Goal: Find specific page/section: Find specific page/section

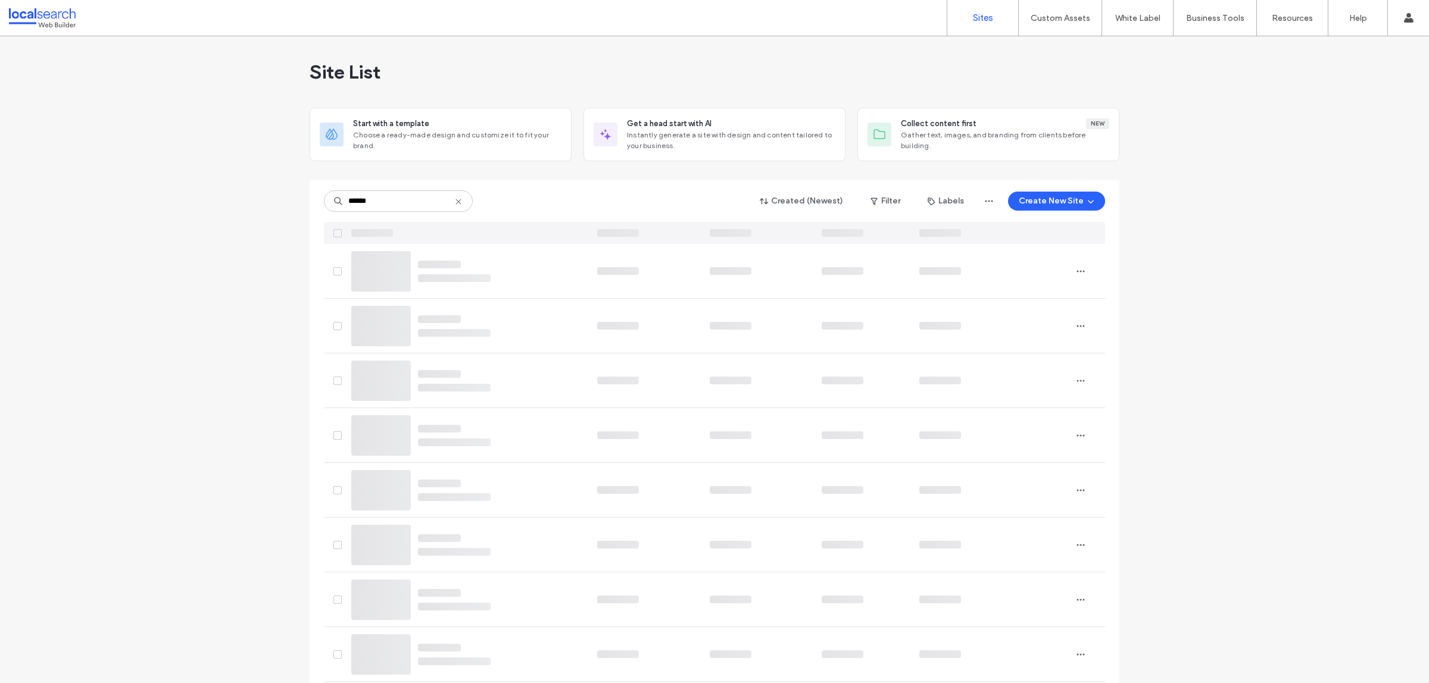
type input "******"
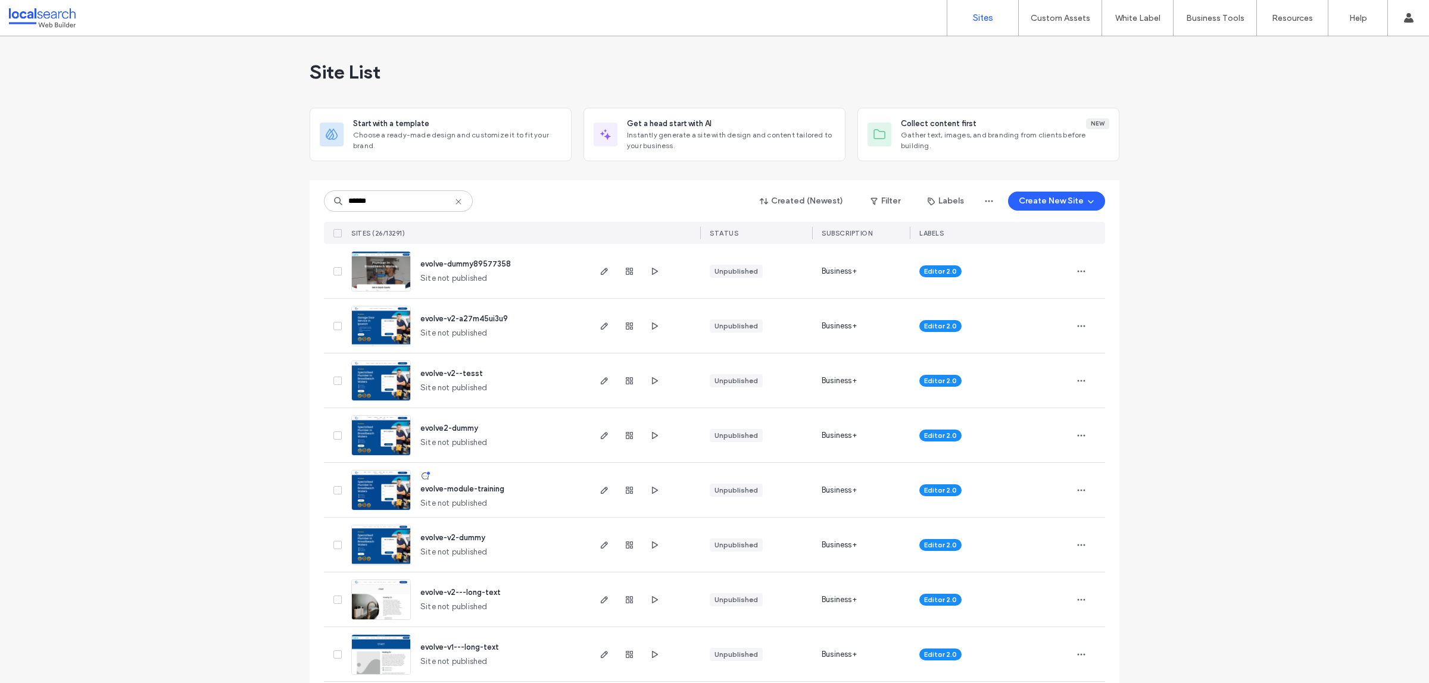
click at [466, 261] on span "evolve-dummy89577358" at bounding box center [465, 264] width 90 height 9
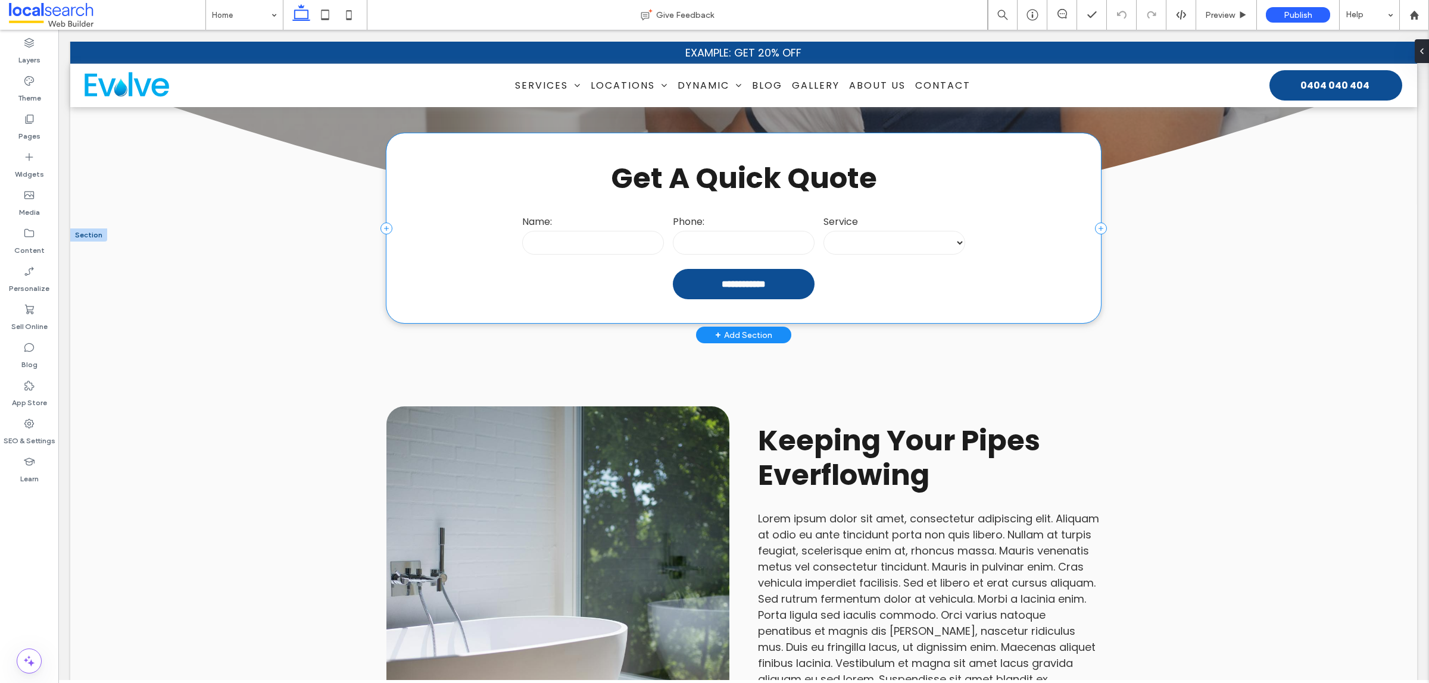
scroll to position [521, 0]
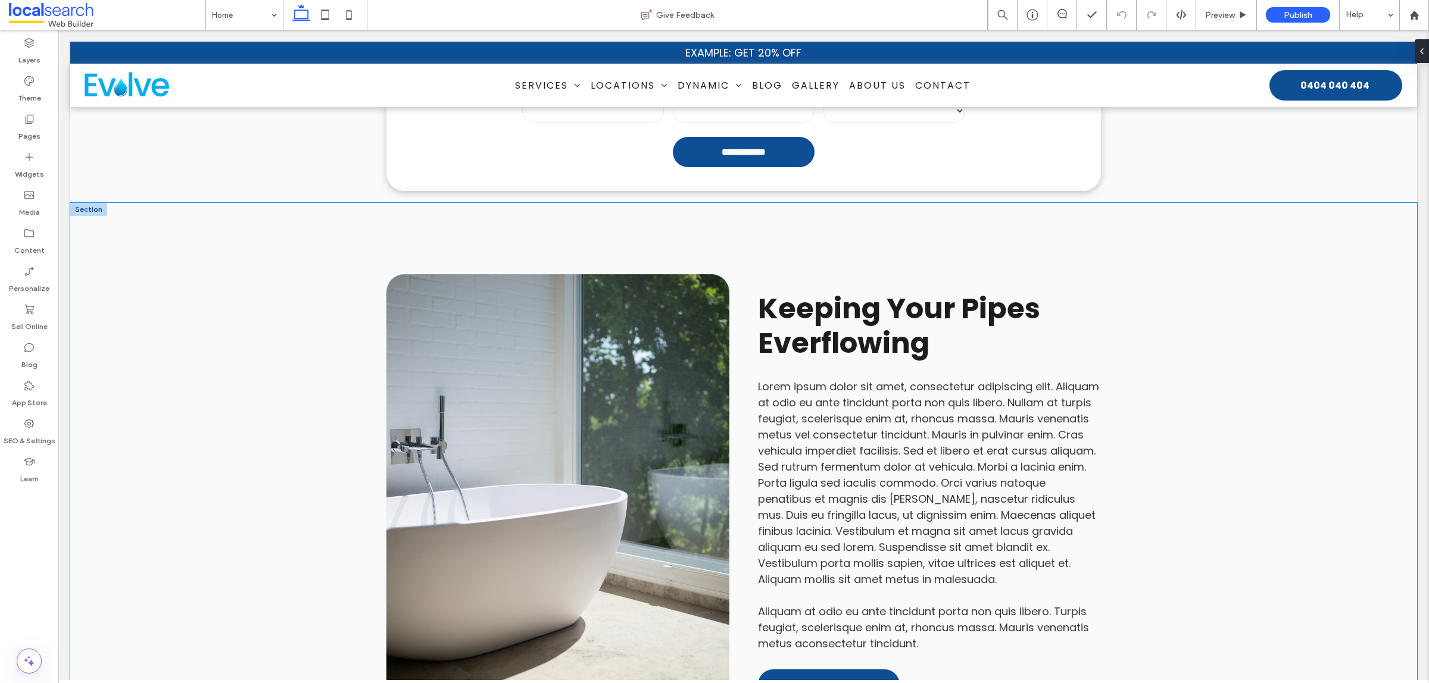
click at [742, 277] on div "Button Keeping Your Pipes Everflowing Lorem ipsum dolor sit amet, consectetur a…" at bounding box center [743, 496] width 714 height 586
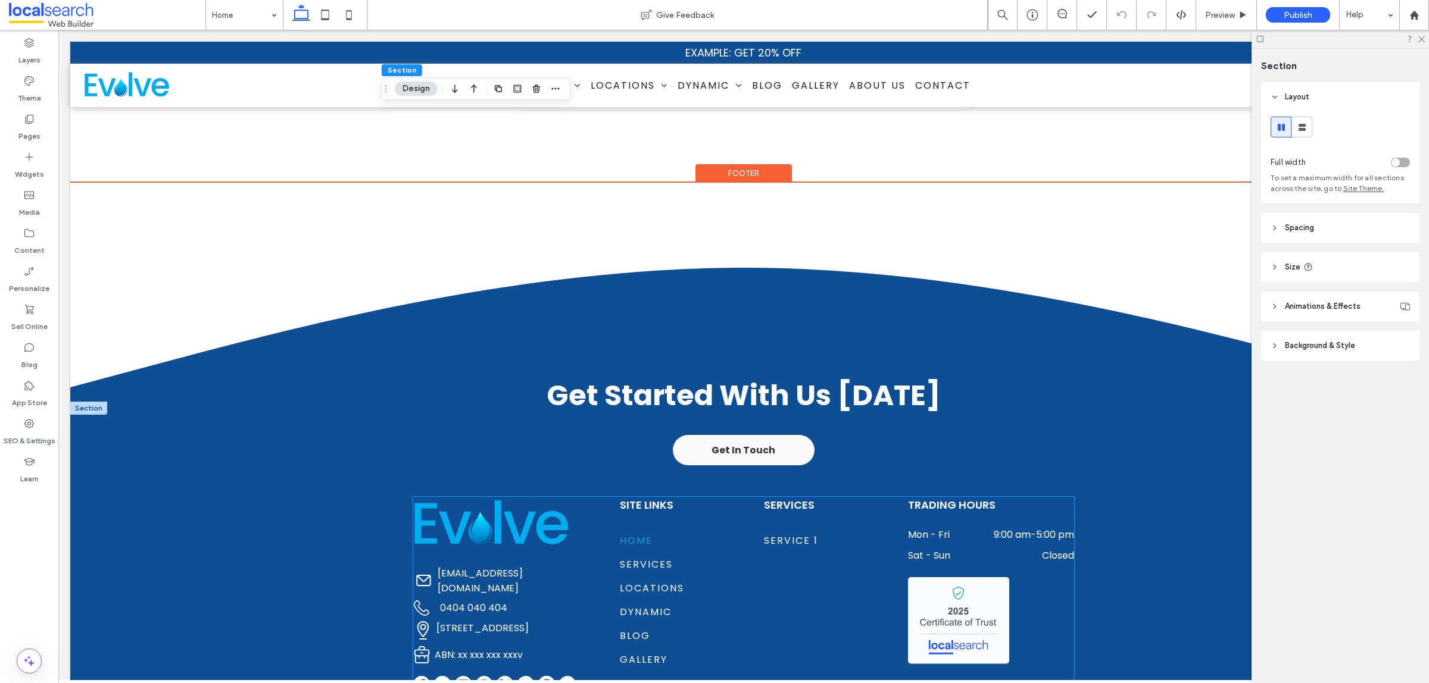
scroll to position [2597, 0]
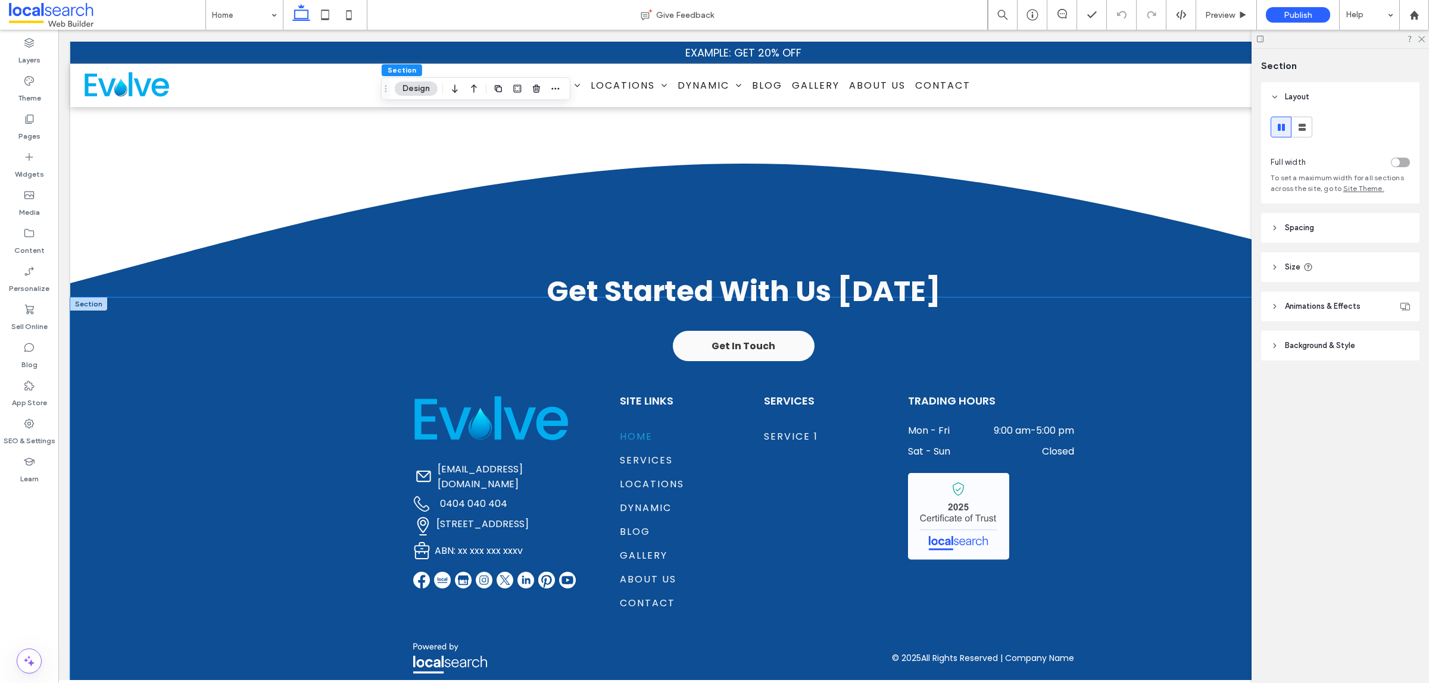
click at [321, 438] on div "Get Started With Us Today Get in touch support@localsearch.com.au 0404 040 404 …" at bounding box center [743, 501] width 1347 height 406
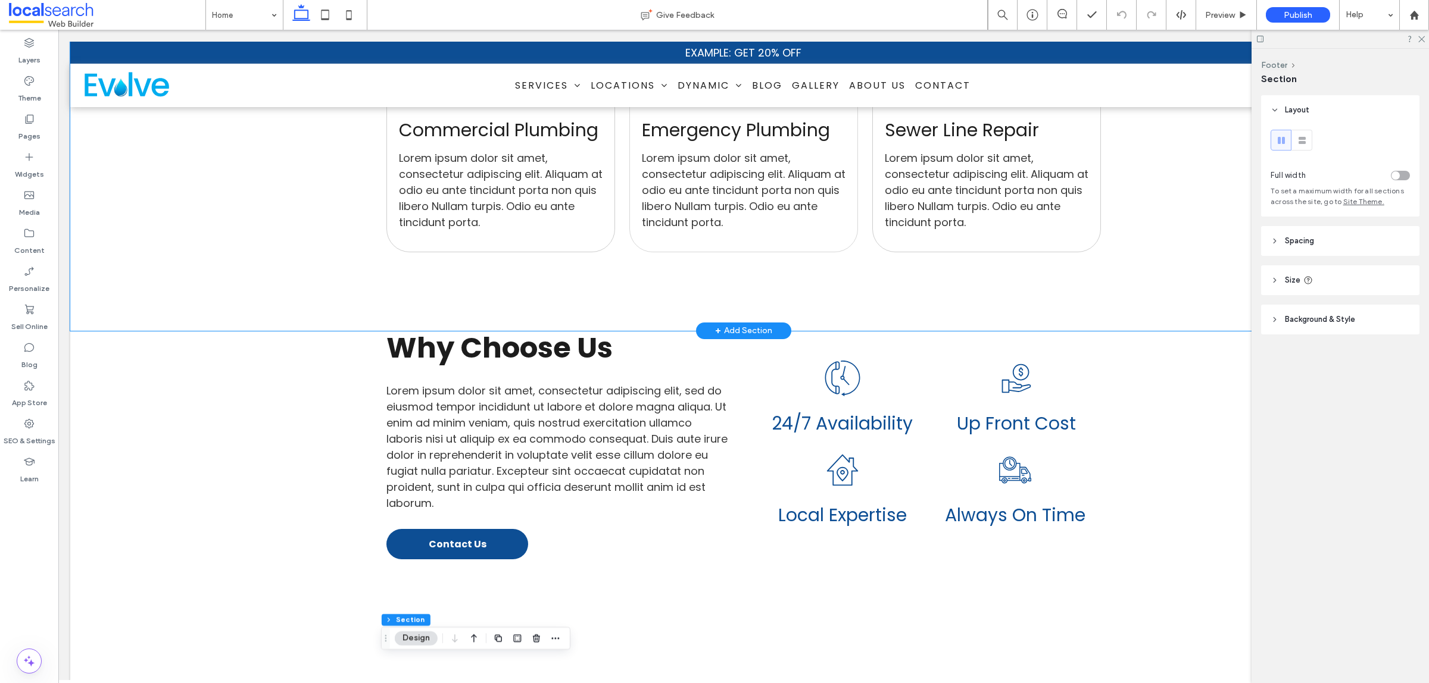
scroll to position [1407, 0]
